Goal: Transaction & Acquisition: Purchase product/service

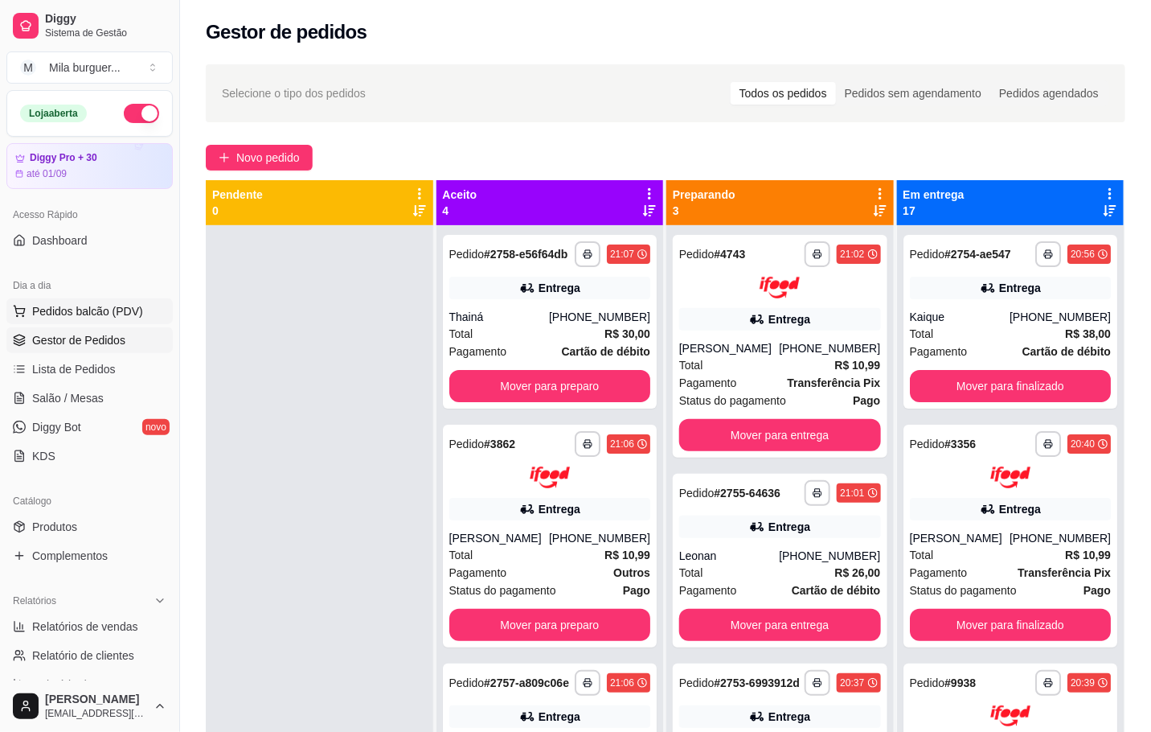
click at [106, 306] on span "Pedidos balcão (PDV)" at bounding box center [87, 311] width 111 height 16
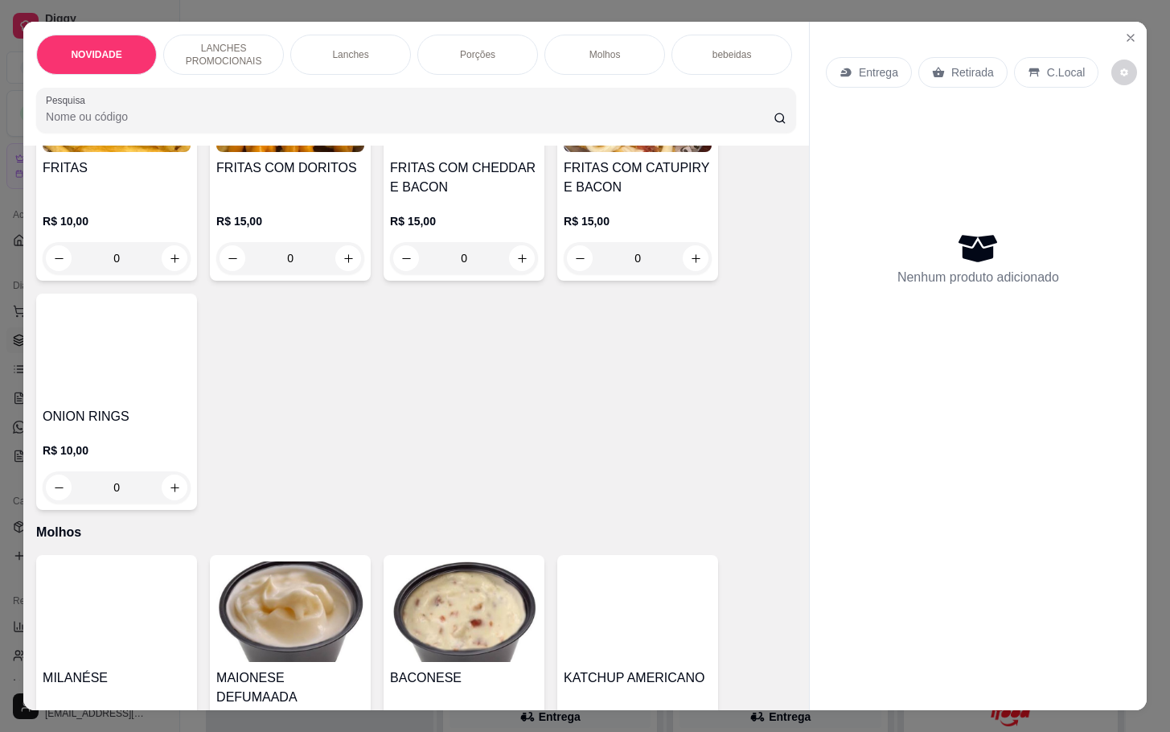
scroll to position [723, 0]
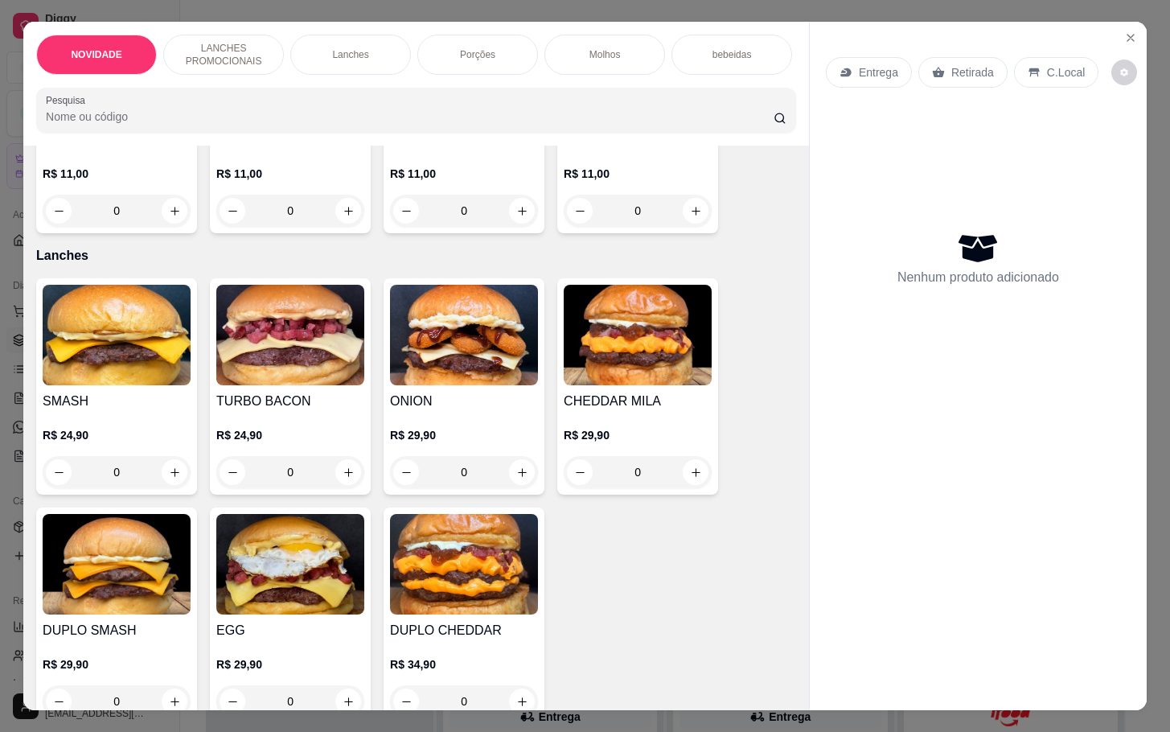
drag, startPoint x: 763, startPoint y: 292, endPoint x: 774, endPoint y: 340, distance: 49.5
click at [774, 340] on div "Item avulso NOVIDADE KING MILA R$ 30,90 0 LANCHES PROMOCIONAIS X-ONION R$ 11,00…" at bounding box center [415, 428] width 785 height 564
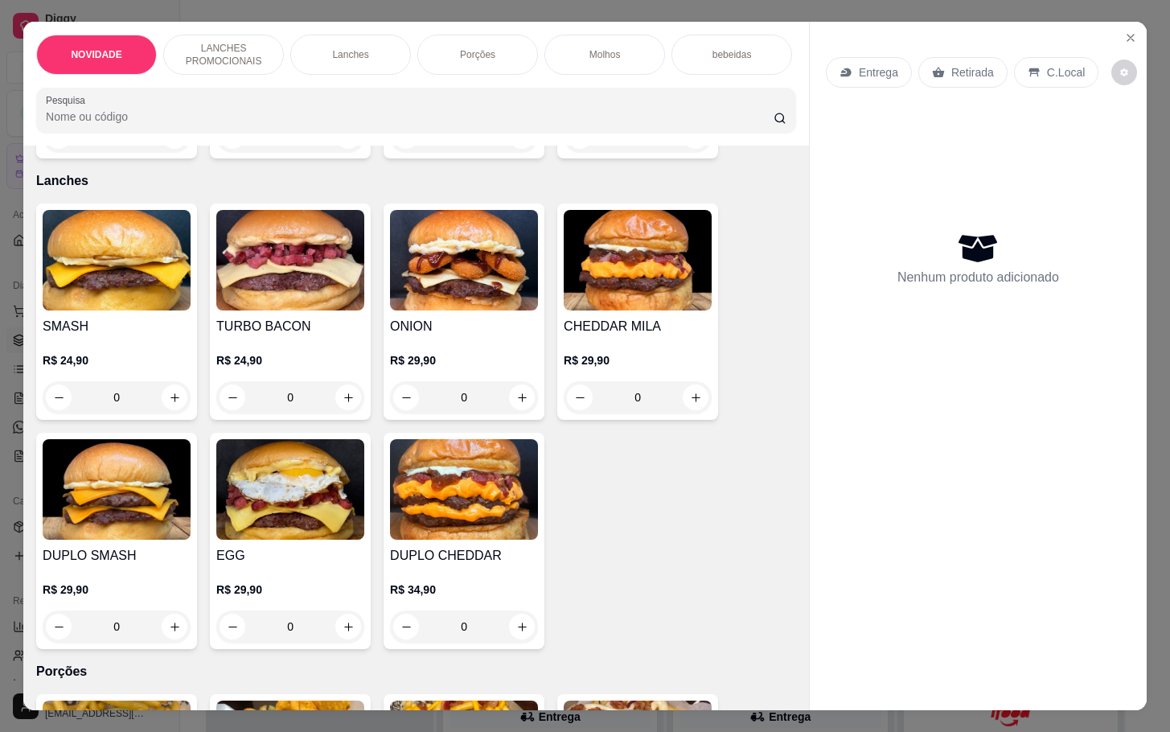
scroll to position [760, 0]
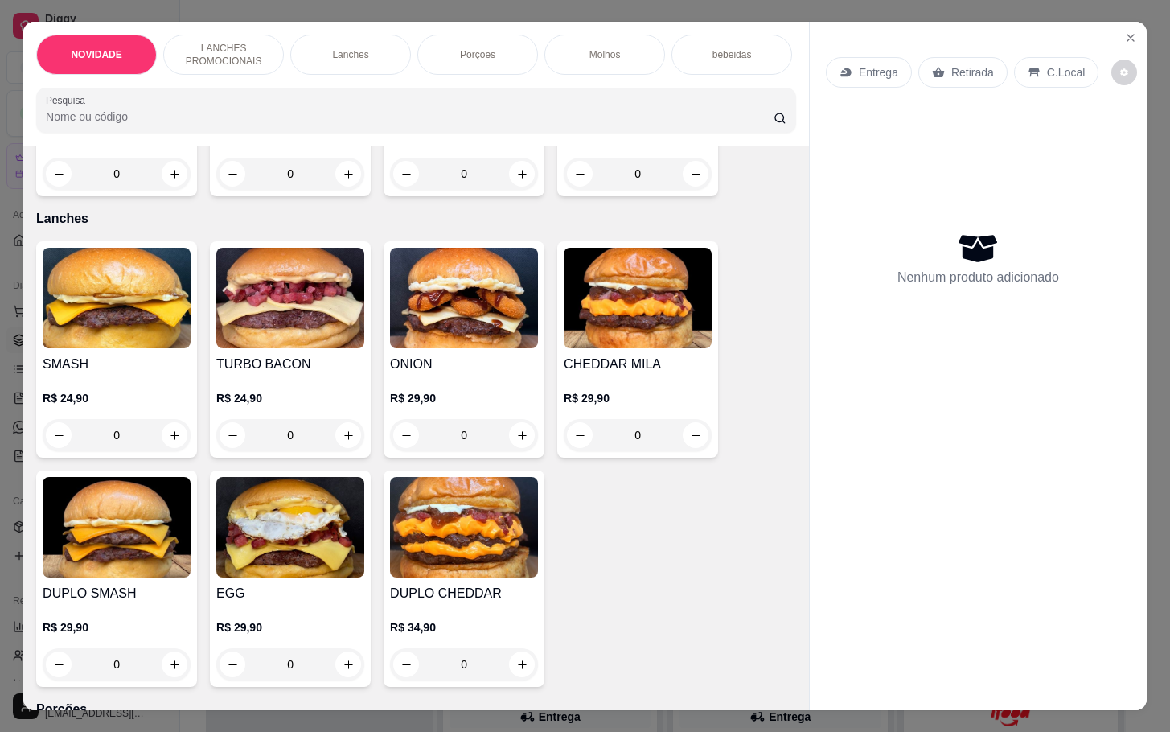
click at [506, 490] on img at bounding box center [464, 527] width 148 height 100
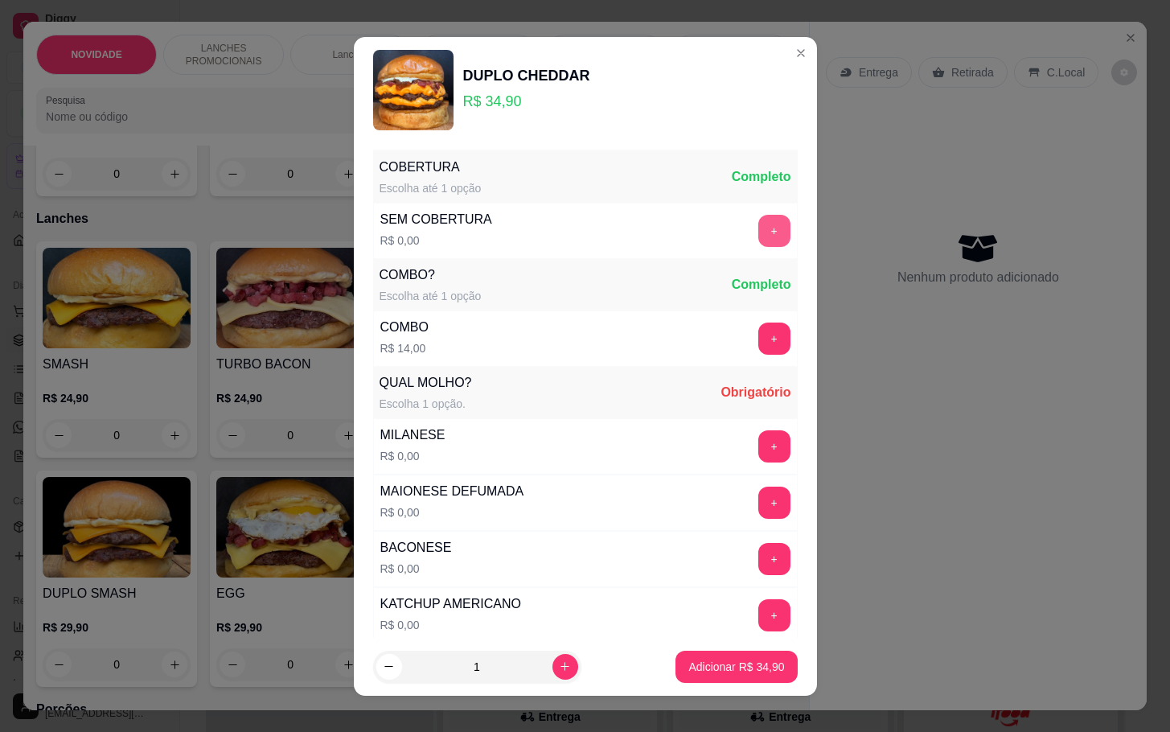
click at [758, 224] on button "+" at bounding box center [774, 231] width 32 height 32
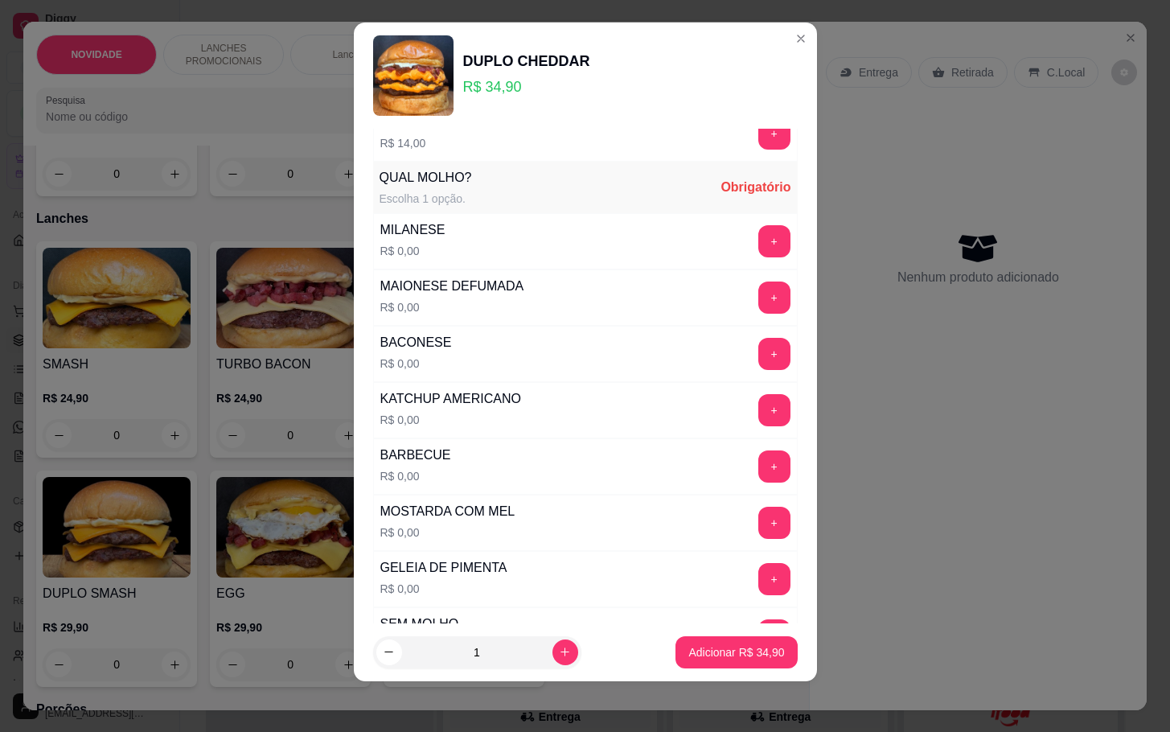
scroll to position [187, 0]
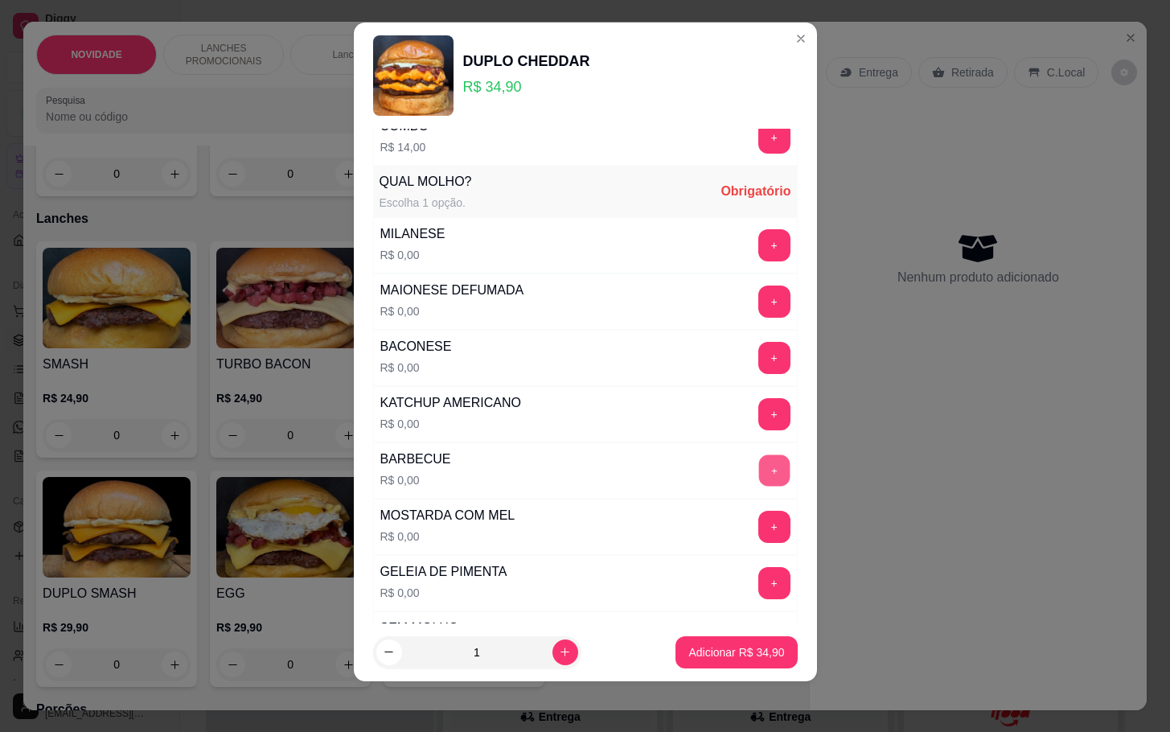
click at [758, 486] on button "+" at bounding box center [773, 469] width 31 height 31
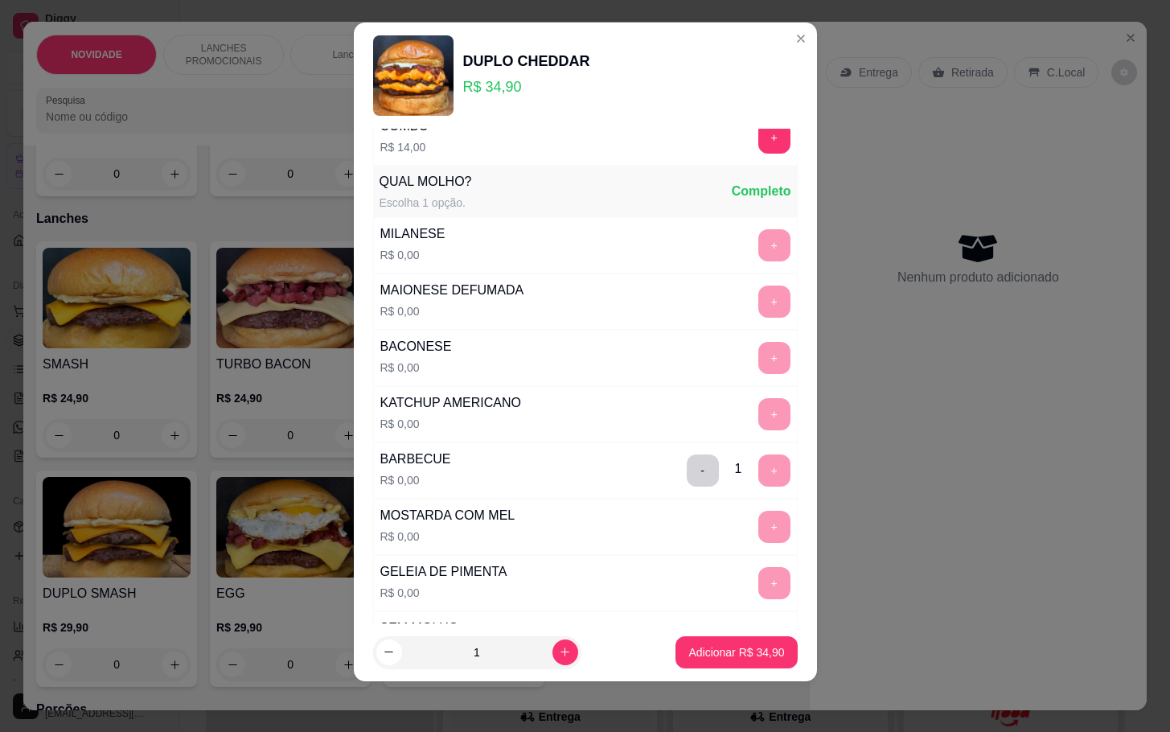
scroll to position [0, 0]
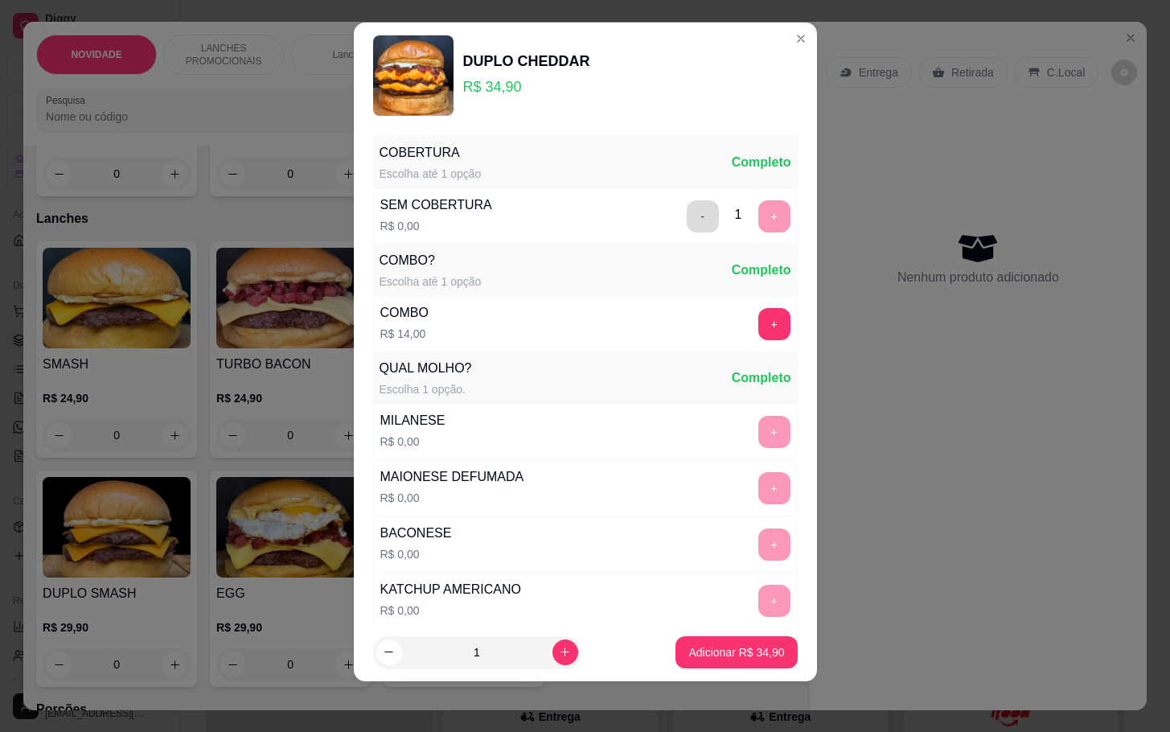
click at [687, 227] on button "-" at bounding box center [703, 216] width 32 height 32
click at [661, 227] on div "SEM COBERTURA R$ 0,00 +" at bounding box center [585, 216] width 424 height 56
click at [645, 294] on div "COMBO? Escolha até 1 opção Completo" at bounding box center [585, 269] width 424 height 51
click at [758, 232] on button "+" at bounding box center [774, 216] width 32 height 32
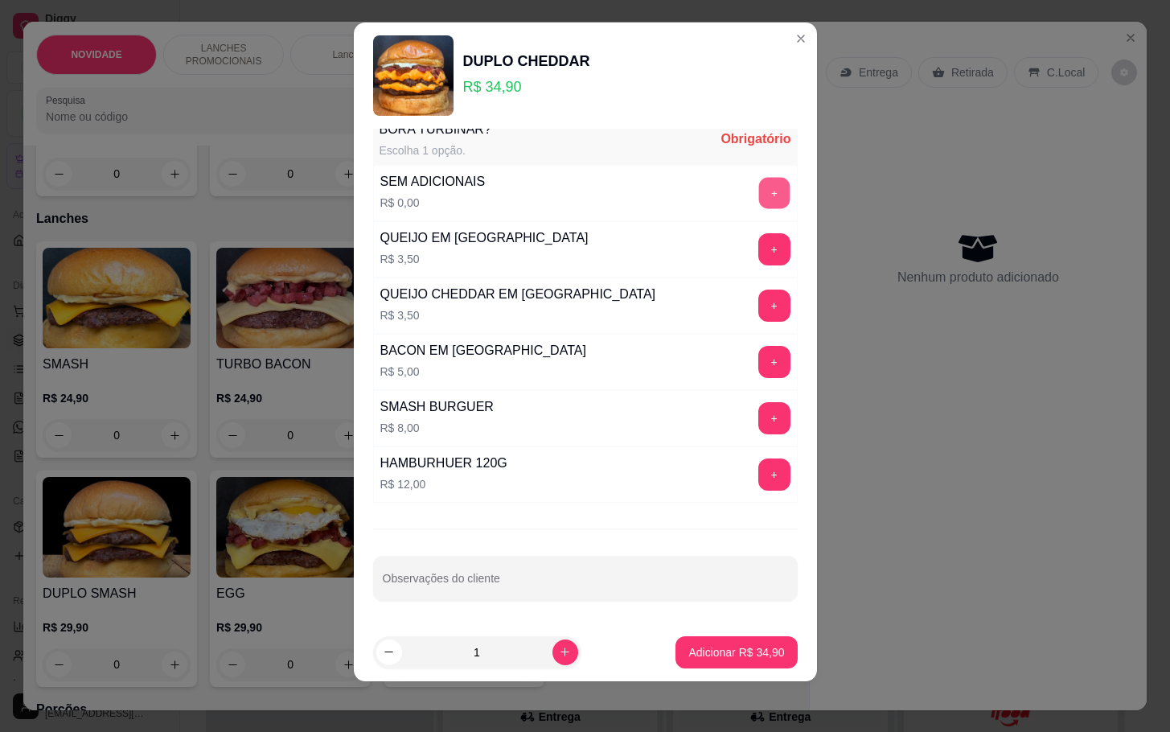
click at [758, 196] on button "+" at bounding box center [773, 192] width 31 height 31
click at [732, 644] on p "Adicionar R$ 34,90" at bounding box center [736, 652] width 96 height 16
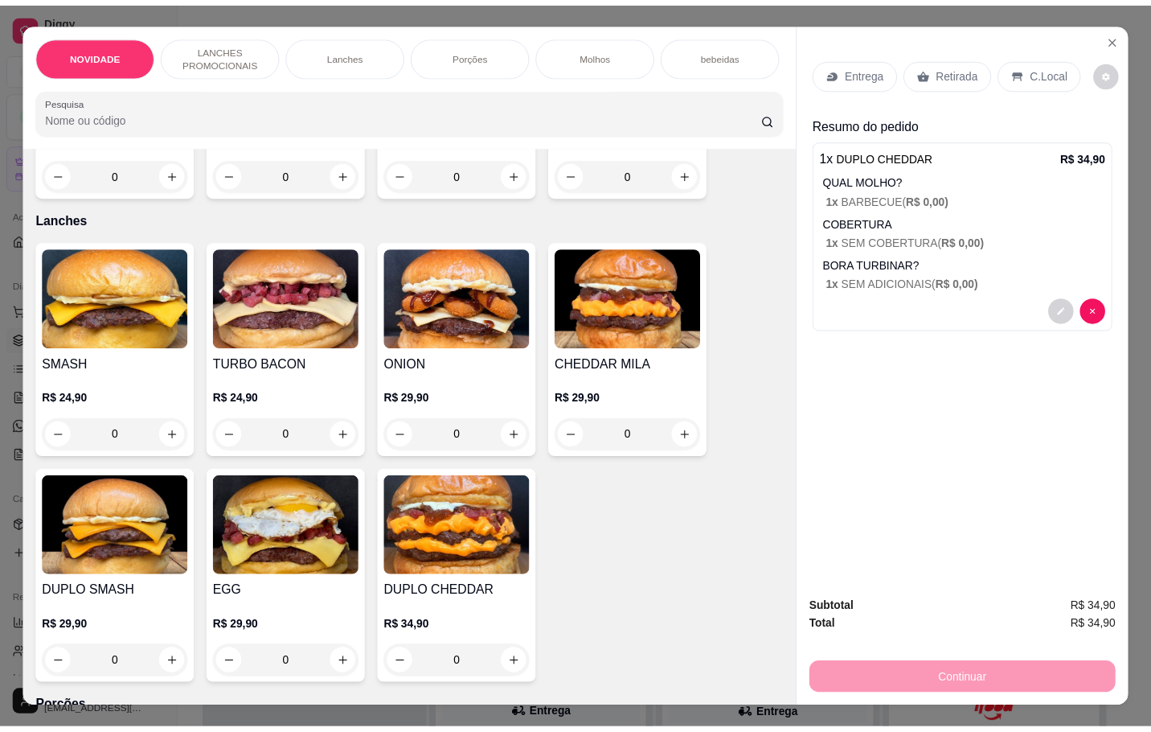
scroll to position [0, 0]
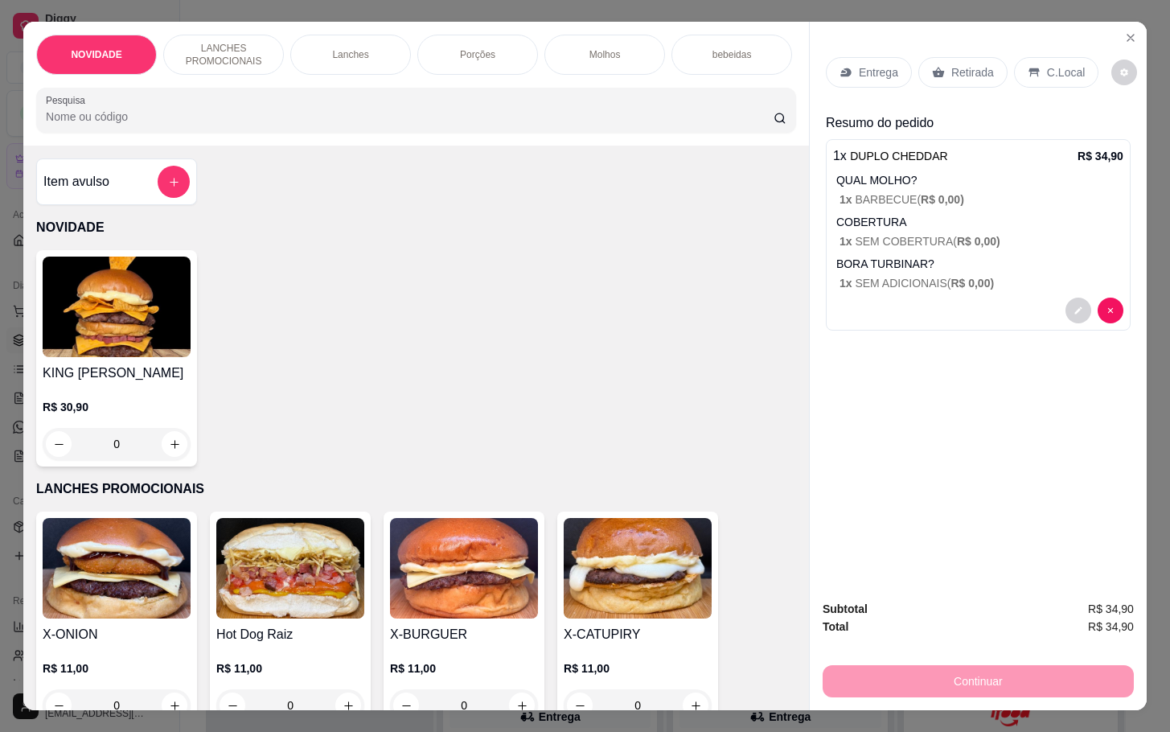
click at [179, 205] on div "Item avulso" at bounding box center [116, 181] width 161 height 47
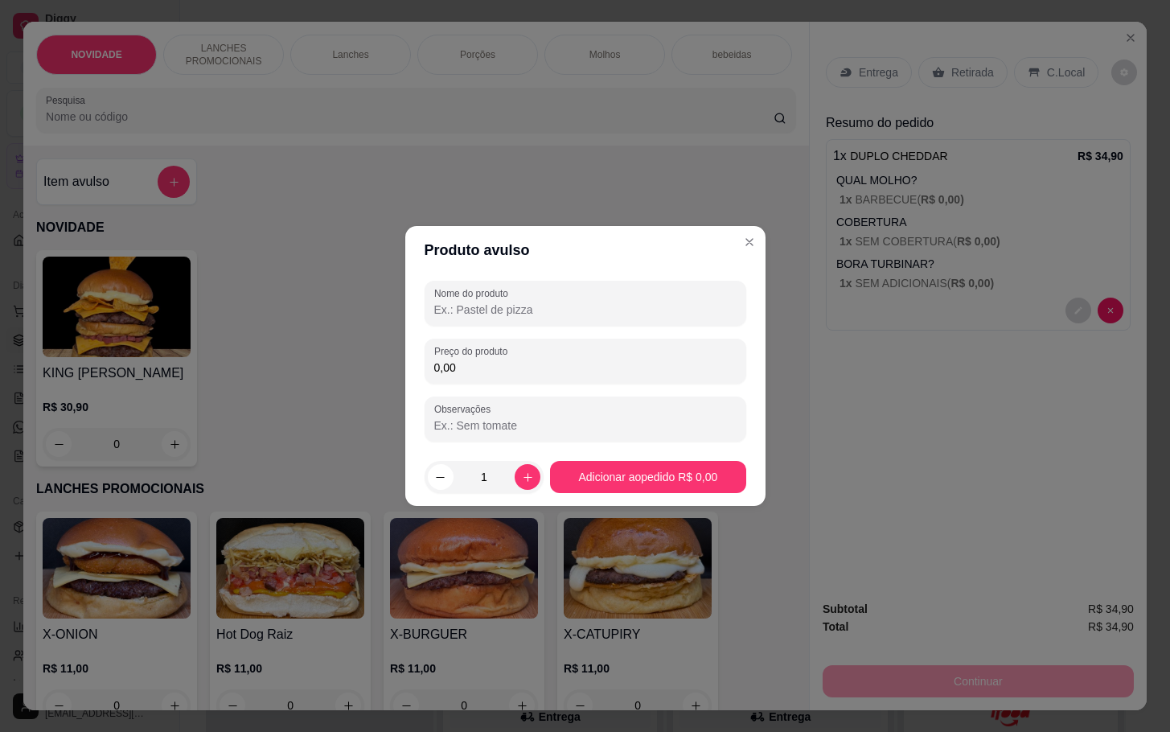
click at [519, 367] on input "0,00" at bounding box center [585, 367] width 302 height 16
type input "10,00"
click at [577, 331] on div "Nome do produto Preço do produto 10,00 Observações" at bounding box center [585, 361] width 322 height 161
click at [584, 312] on input "Nome do produto" at bounding box center [585, 309] width 302 height 16
type input "suco"
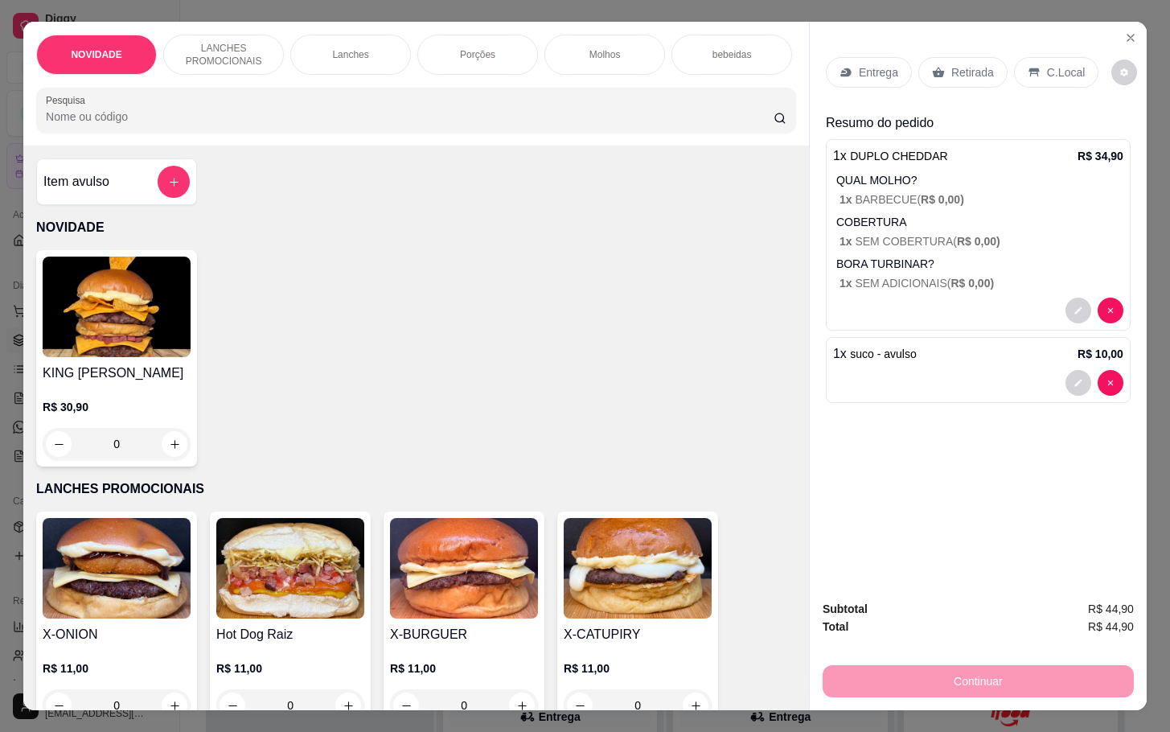
click at [982, 82] on div "Entrega Retirada C.Local" at bounding box center [978, 72] width 305 height 56
click at [977, 73] on div "Retirada" at bounding box center [962, 72] width 89 height 31
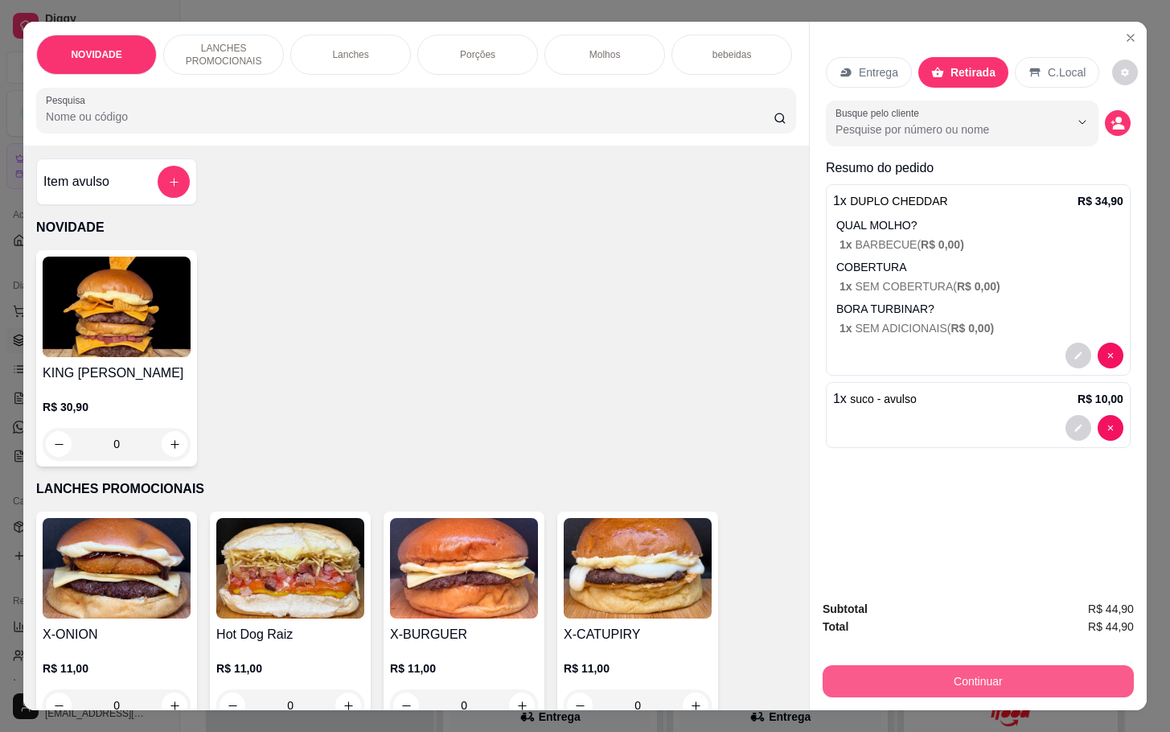
click at [979, 682] on button "Continuar" at bounding box center [977, 681] width 311 height 32
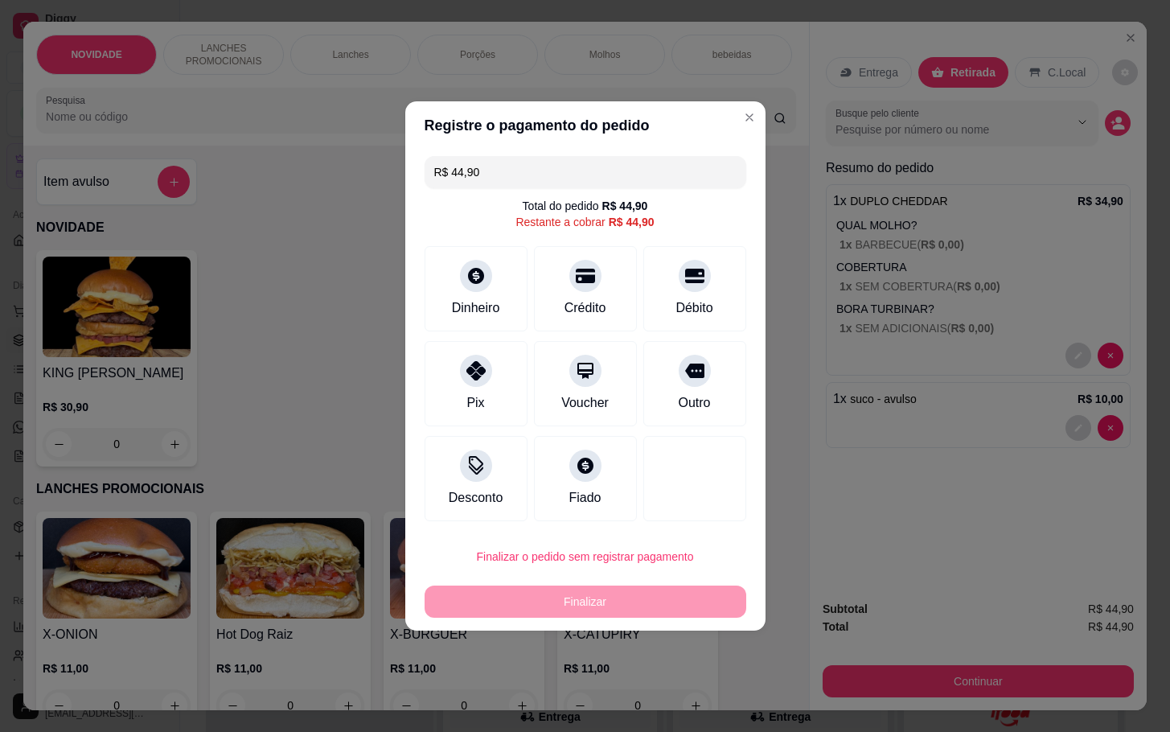
click at [732, 399] on div "R$ 44,90 Total do pedido R$ 44,90 Restante a cobrar R$ 44,90 Dinheiro Crédito D…" at bounding box center [585, 339] width 360 height 378
click at [715, 401] on div "Outro" at bounding box center [693, 381] width 113 height 94
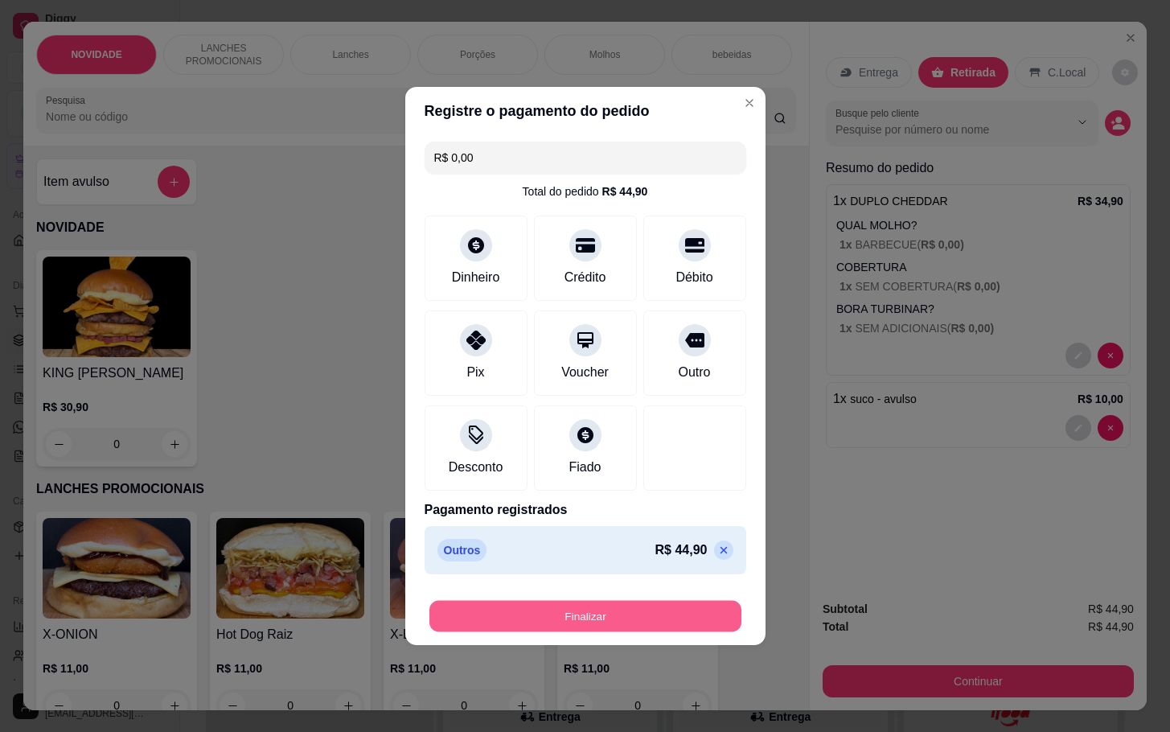
click at [663, 637] on footer "Finalizar" at bounding box center [585, 612] width 360 height 64
click at [666, 628] on button "Finalizar" at bounding box center [585, 616] width 322 height 32
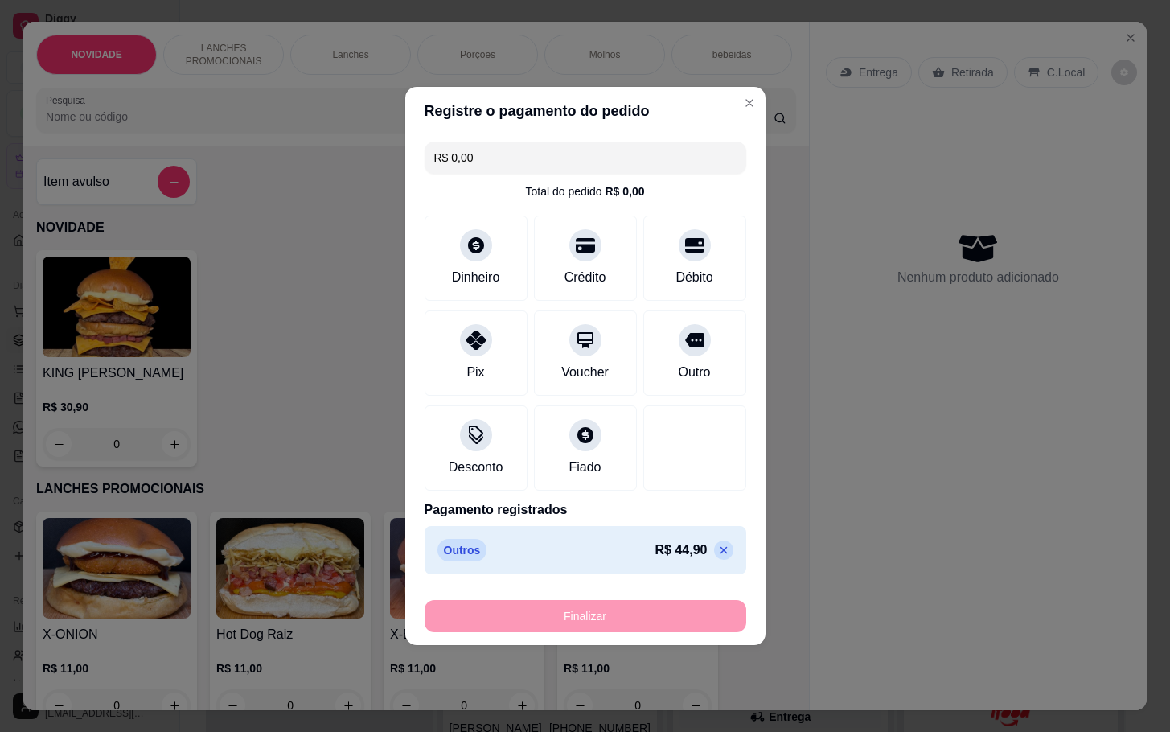
type input "-R$ 44,90"
